Goal: Transaction & Acquisition: Download file/media

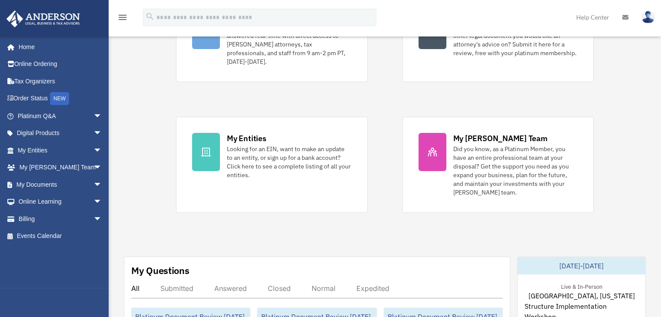
scroll to position [130, 0]
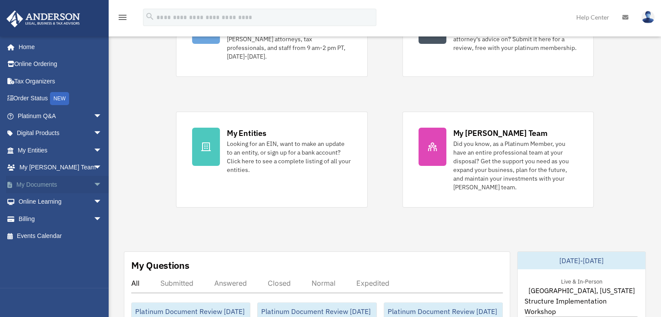
click at [69, 181] on link "My Documents arrow_drop_down" at bounding box center [60, 184] width 109 height 17
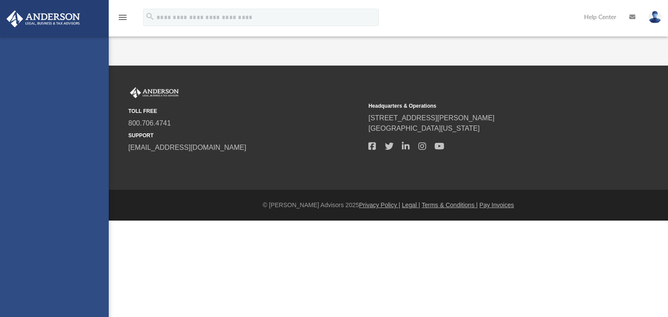
click at [43, 219] on div "manju331@yahoo.com Sign Out sheorent@gmail.com Home Online Ordering Tax Organiz…" at bounding box center [54, 195] width 109 height 317
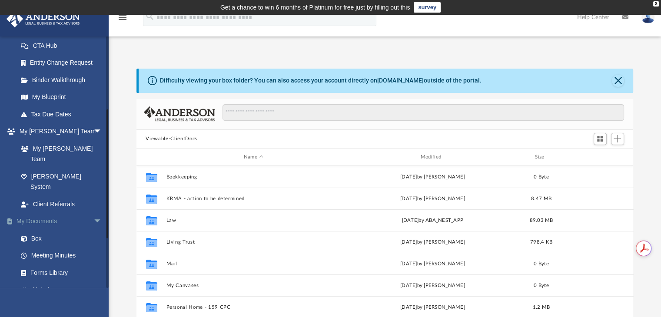
scroll to position [174, 0]
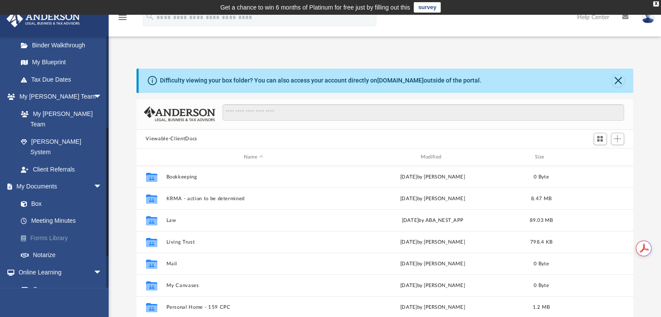
click at [56, 230] on link "Forms Library" at bounding box center [63, 238] width 103 height 17
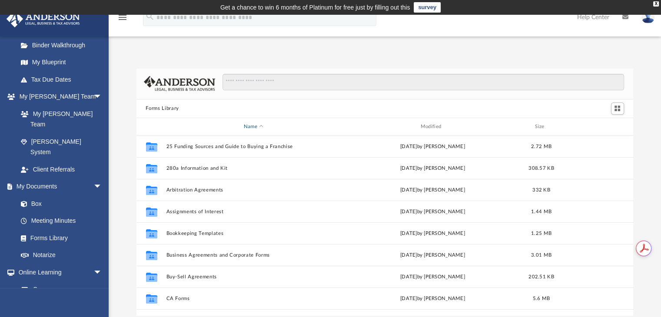
scroll to position [191, 491]
click at [244, 78] on input "Search files and folders" at bounding box center [423, 82] width 401 height 17
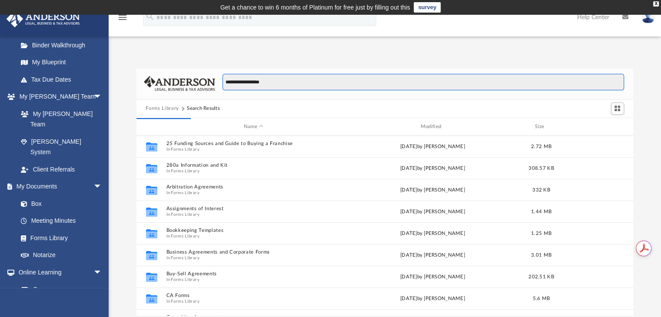
type input "**********"
click at [332, 80] on input "**********" at bounding box center [423, 82] width 401 height 17
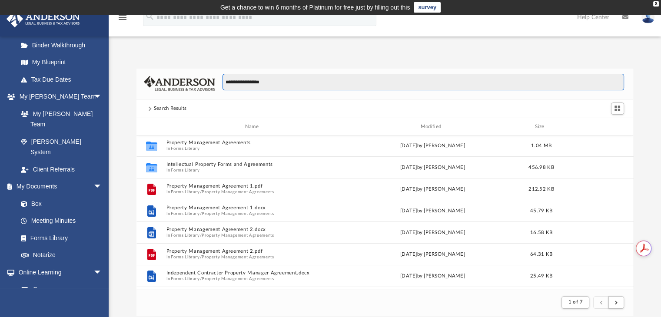
scroll to position [0, 0]
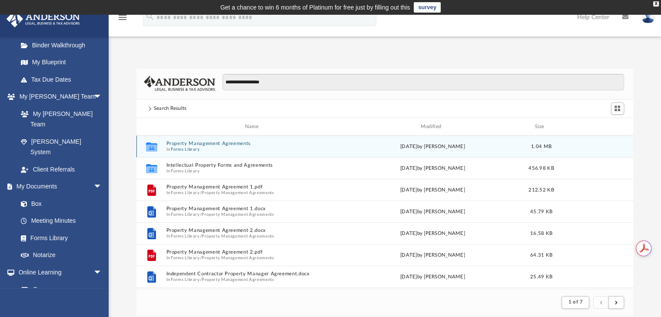
click at [237, 148] on span "In Forms Library" at bounding box center [253, 150] width 175 height 6
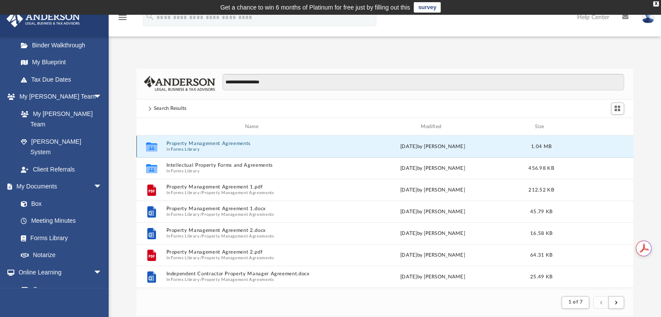
click at [237, 148] on span "In Forms Library" at bounding box center [253, 150] width 175 height 6
click at [181, 145] on button "Property Management Agreements" at bounding box center [253, 144] width 175 height 6
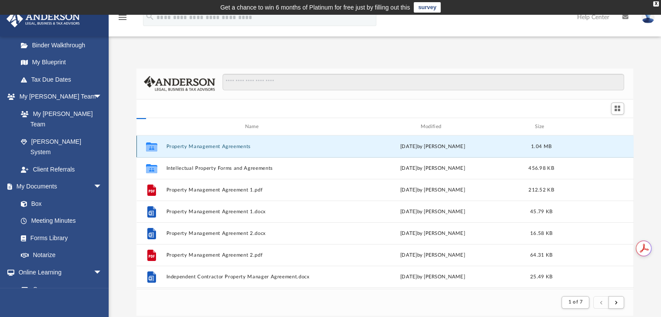
click at [181, 145] on button "Property Management Agreements" at bounding box center [253, 147] width 175 height 6
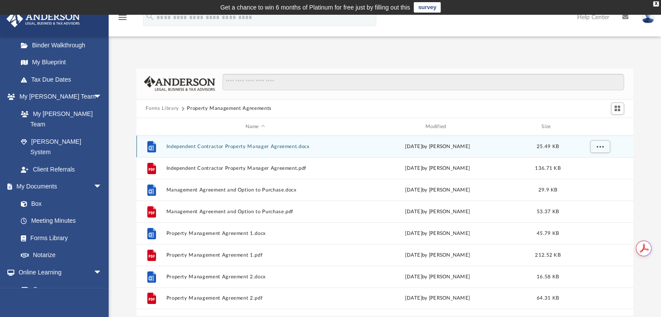
scroll to position [191, 491]
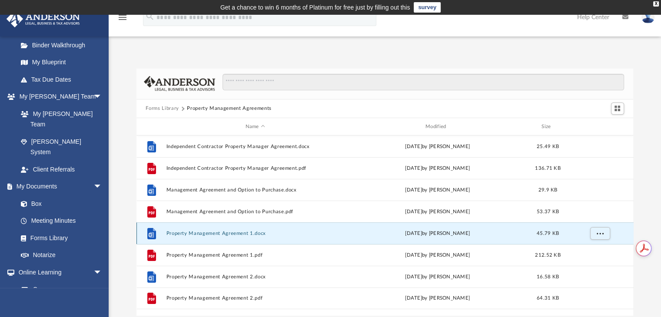
click at [231, 235] on button "Property Management Agreement 1.docx" at bounding box center [255, 234] width 178 height 6
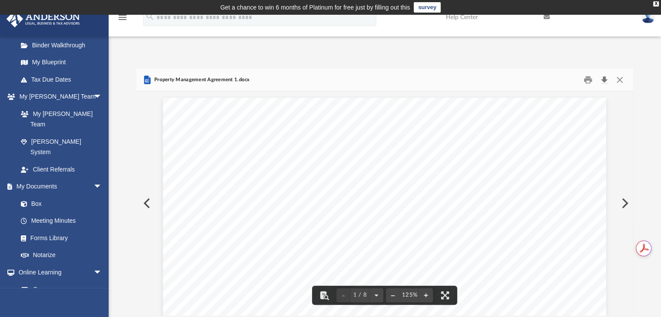
click at [606, 77] on button "Download" at bounding box center [605, 79] width 16 height 13
click at [617, 80] on button "Close" at bounding box center [620, 79] width 16 height 13
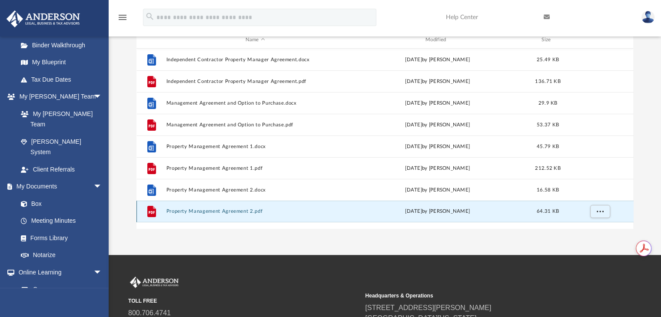
click at [245, 212] on button "Property Management Agreement 2.pdf" at bounding box center [255, 212] width 178 height 6
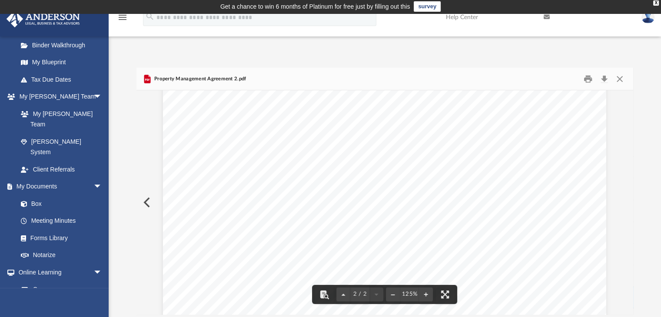
scroll to position [0, 0]
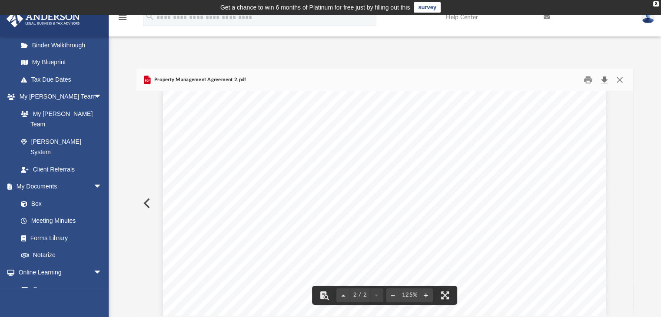
click at [605, 82] on button "Download" at bounding box center [605, 79] width 16 height 13
click at [618, 85] on button "Close" at bounding box center [620, 79] width 16 height 13
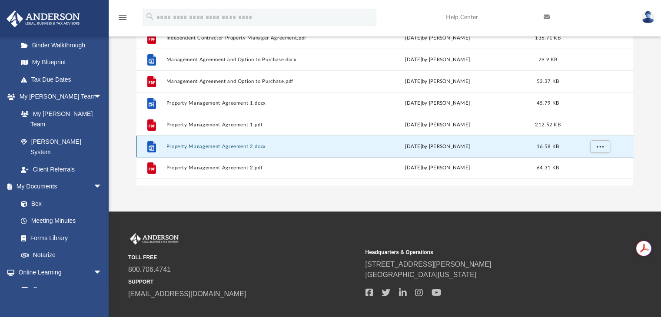
click at [228, 145] on button "Property Management Agreement 2.docx" at bounding box center [255, 147] width 178 height 6
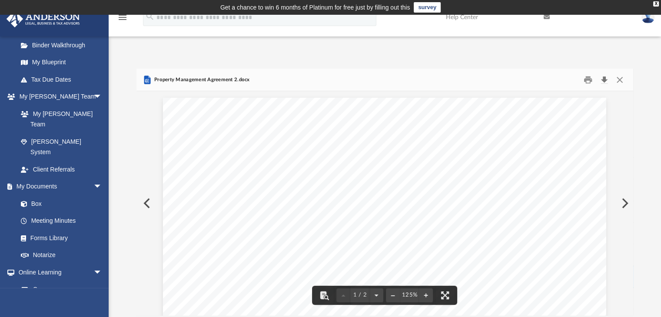
click at [604, 79] on button "Download" at bounding box center [605, 79] width 16 height 13
